Goal: Find specific fact: Find specific fact

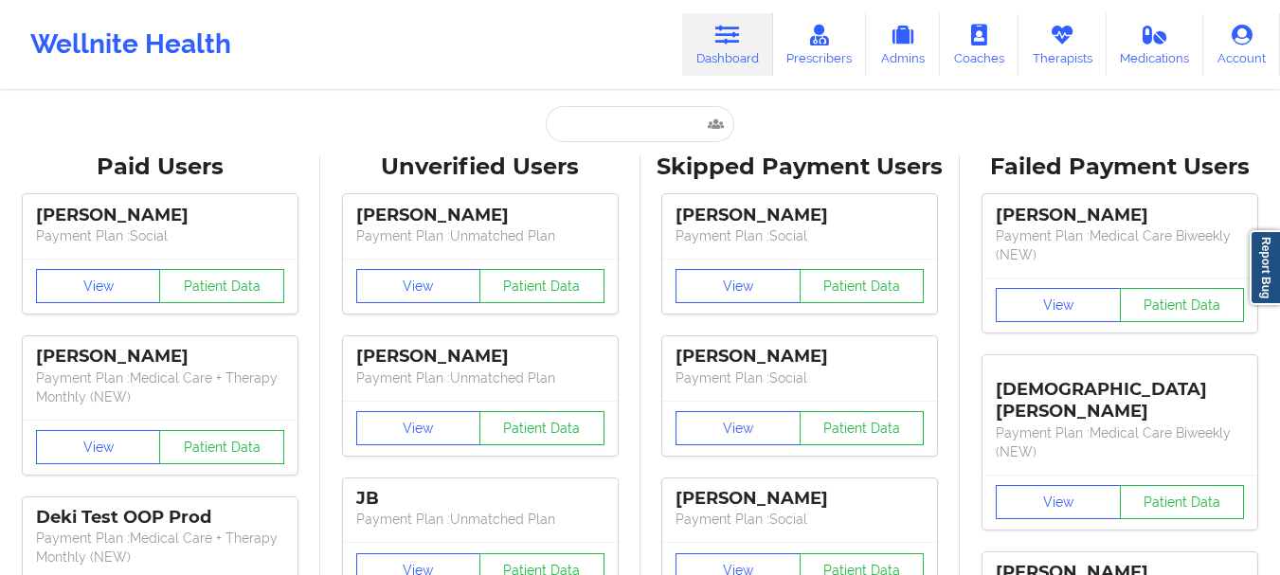
click at [585, 128] on input "text" at bounding box center [640, 124] width 188 height 36
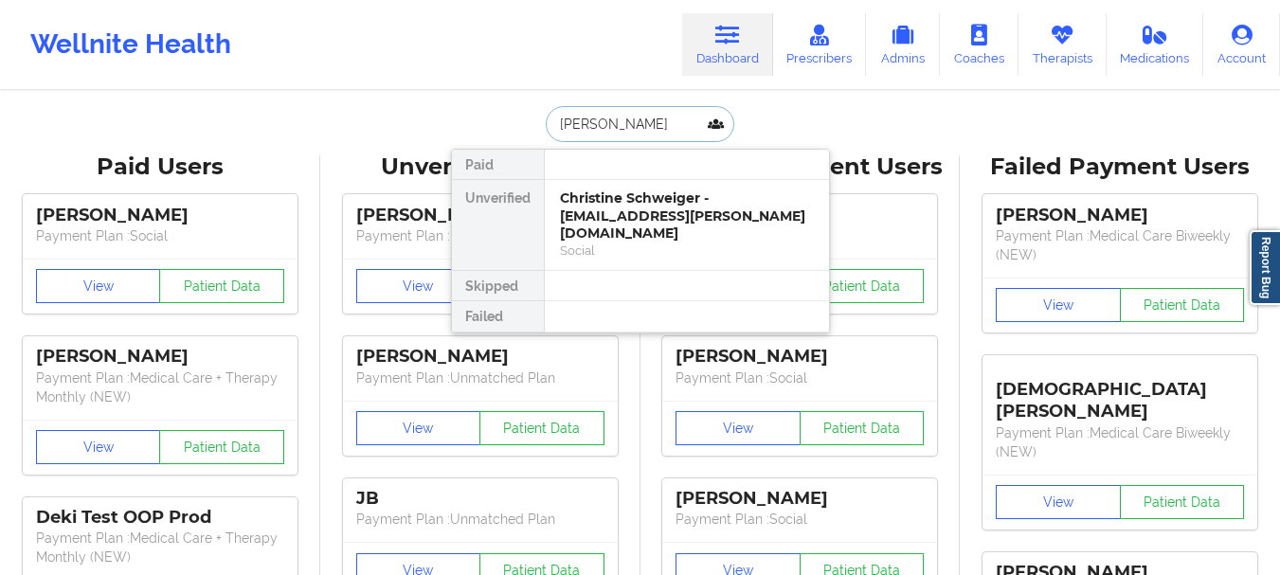
type input "advaith"
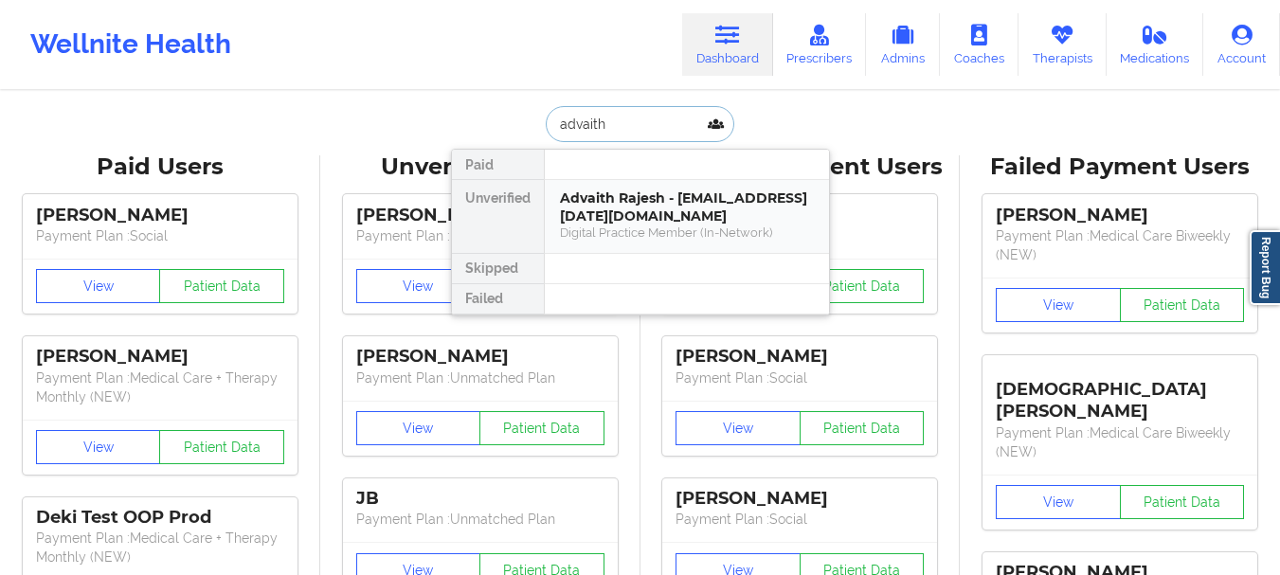
click at [586, 192] on div "Advaith Rajesh - [EMAIL_ADDRESS][DATE][DOMAIN_NAME]" at bounding box center [687, 206] width 254 height 35
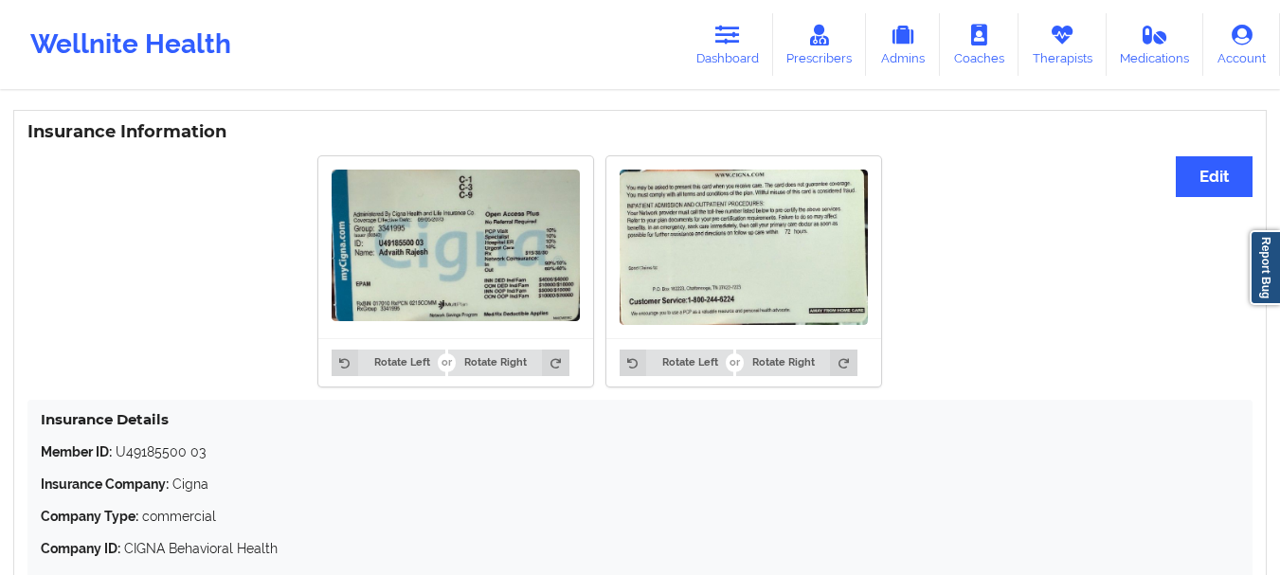
scroll to position [1151, 0]
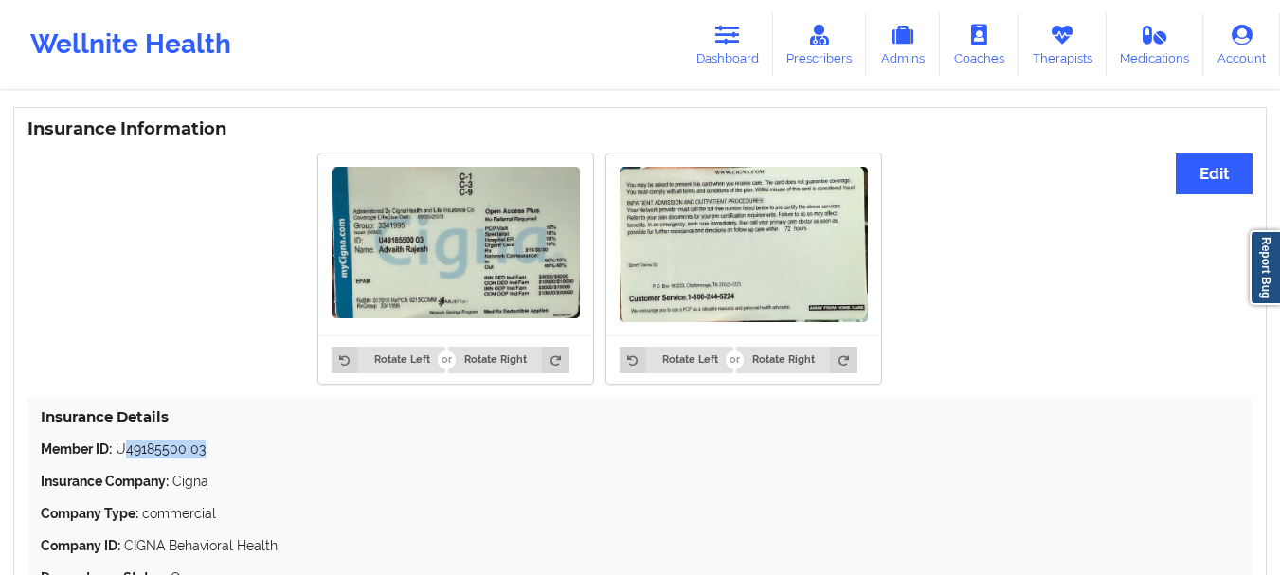
drag, startPoint x: 216, startPoint y: 416, endPoint x: 125, endPoint y: 423, distance: 91.2
click at [125, 440] on p "Member ID: U49185500 03" at bounding box center [640, 449] width 1198 height 19
drag, startPoint x: 162, startPoint y: 413, endPoint x: 122, endPoint y: 407, distance: 40.2
click at [122, 440] on p "Member ID: U49185500 03" at bounding box center [640, 449] width 1198 height 19
drag, startPoint x: 114, startPoint y: 411, endPoint x: 219, endPoint y: 413, distance: 105.2
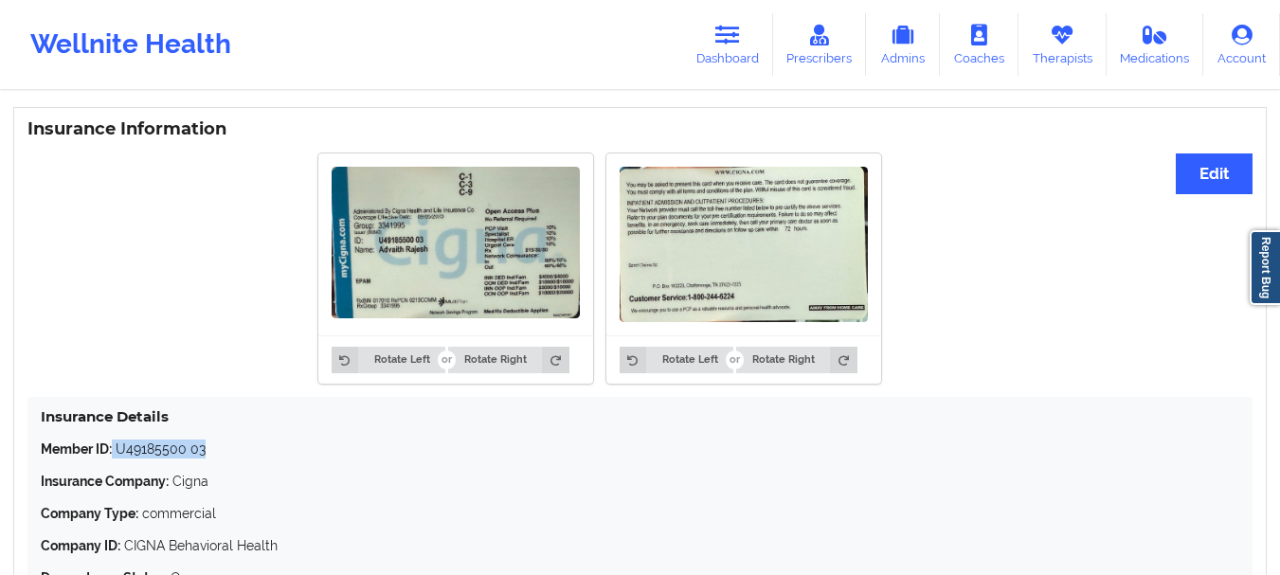
click at [219, 440] on p "Member ID: U49185500 03" at bounding box center [640, 449] width 1198 height 19
drag, startPoint x: 207, startPoint y: 418, endPoint x: 116, endPoint y: 419, distance: 91.9
click at [116, 440] on p "Member ID: U49185500 03" at bounding box center [640, 449] width 1198 height 19
copy p "U49185500 03"
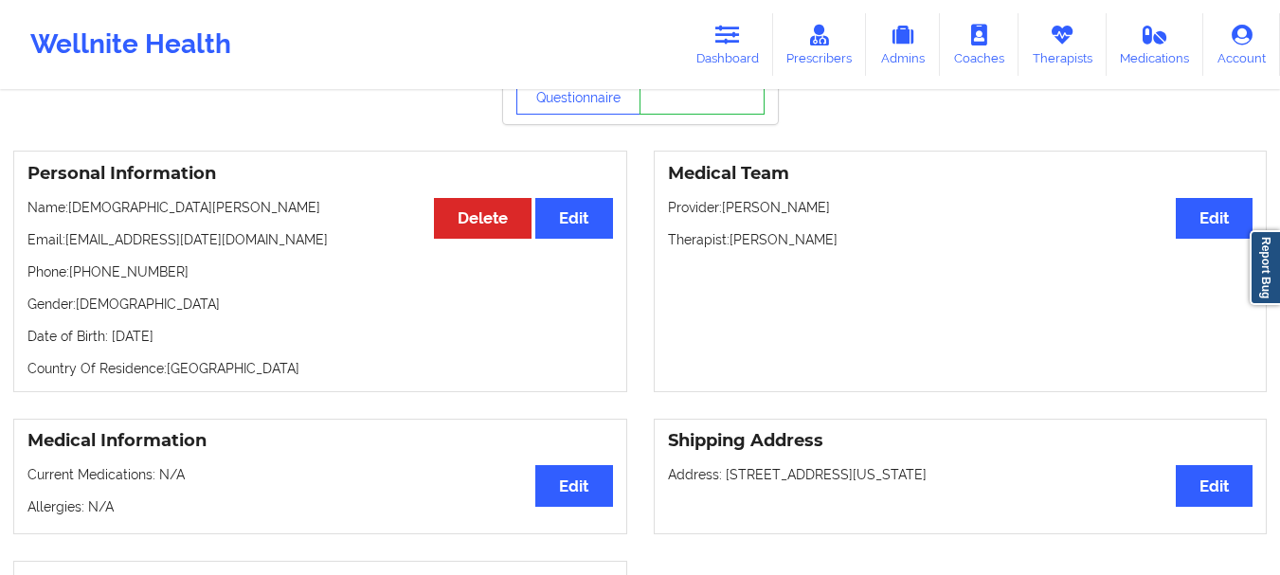
scroll to position [152, 0]
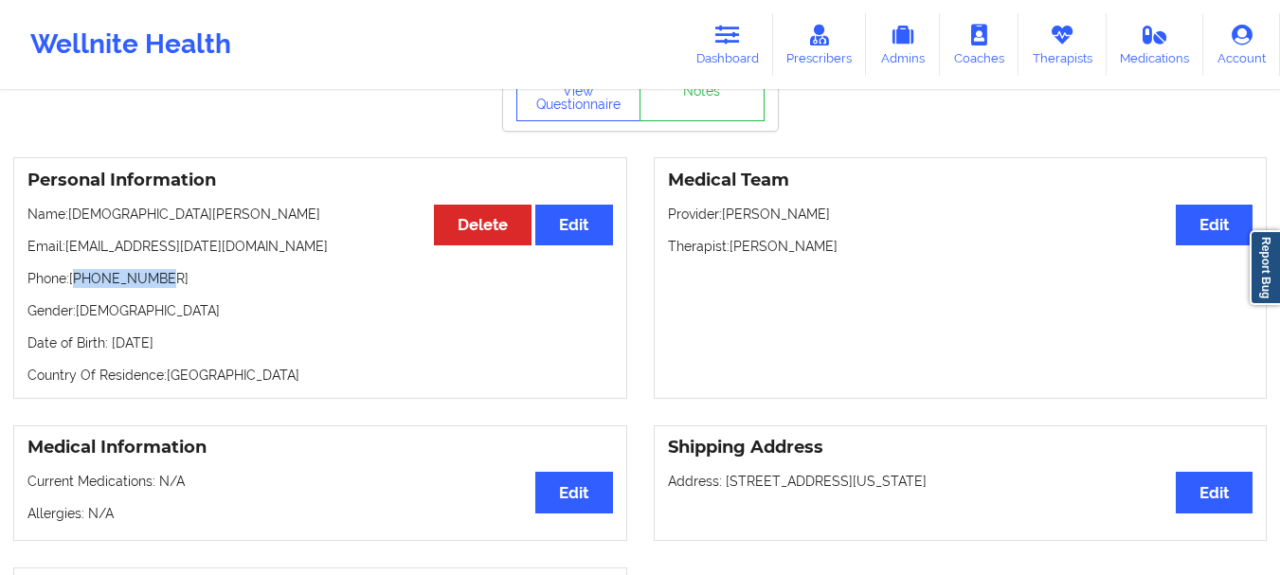
drag, startPoint x: 151, startPoint y: 250, endPoint x: 79, endPoint y: 253, distance: 72.1
click at [79, 269] on p "Phone: [PHONE_NUMBER]" at bounding box center [319, 278] width 585 height 19
click at [109, 269] on p "Phone: [PHONE_NUMBER]" at bounding box center [319, 278] width 585 height 19
drag, startPoint x: 82, startPoint y: 247, endPoint x: 164, endPoint y: 246, distance: 81.5
click at [164, 269] on p "Phone: [PHONE_NUMBER]" at bounding box center [319, 278] width 585 height 19
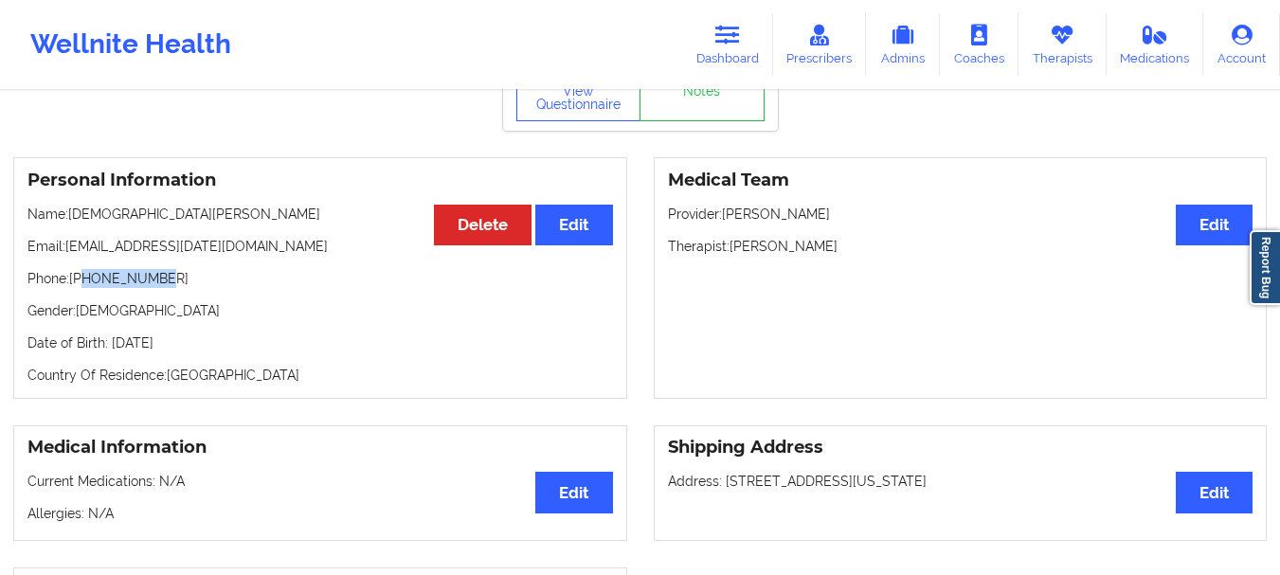
copy p "5122281353"
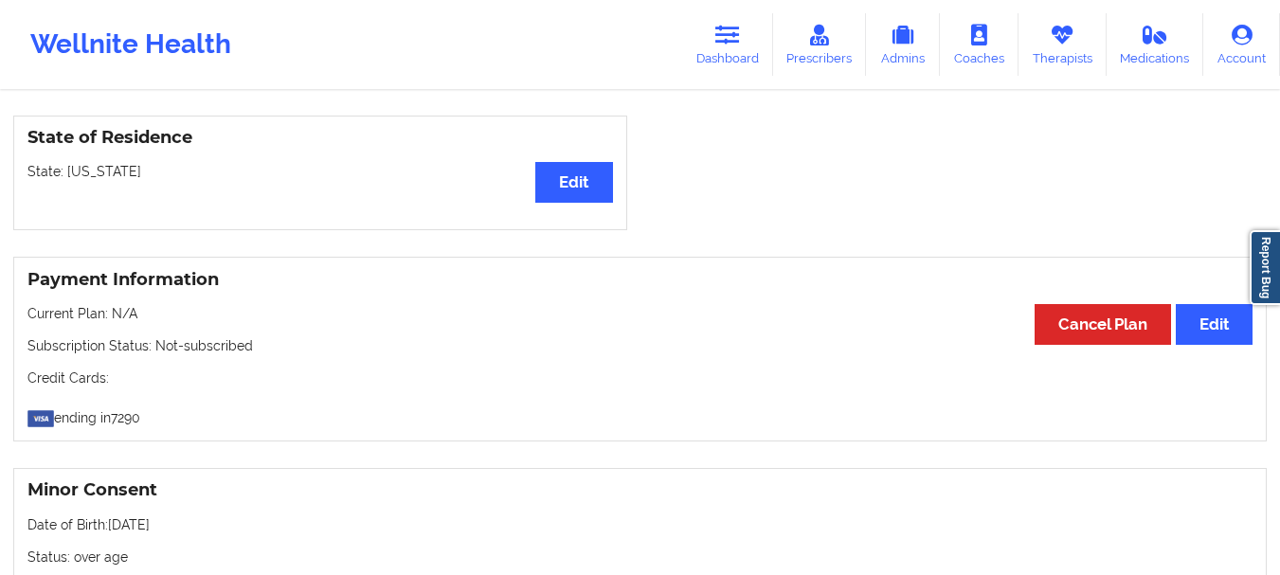
scroll to position [606, 0]
